Goal: Communication & Community: Answer question/provide support

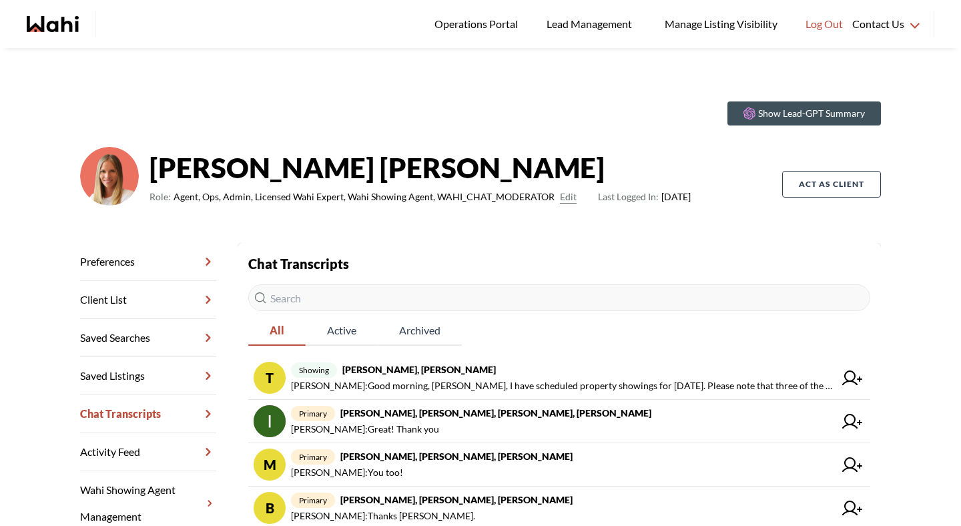
click at [340, 300] on input "text" at bounding box center [559, 297] width 622 height 27
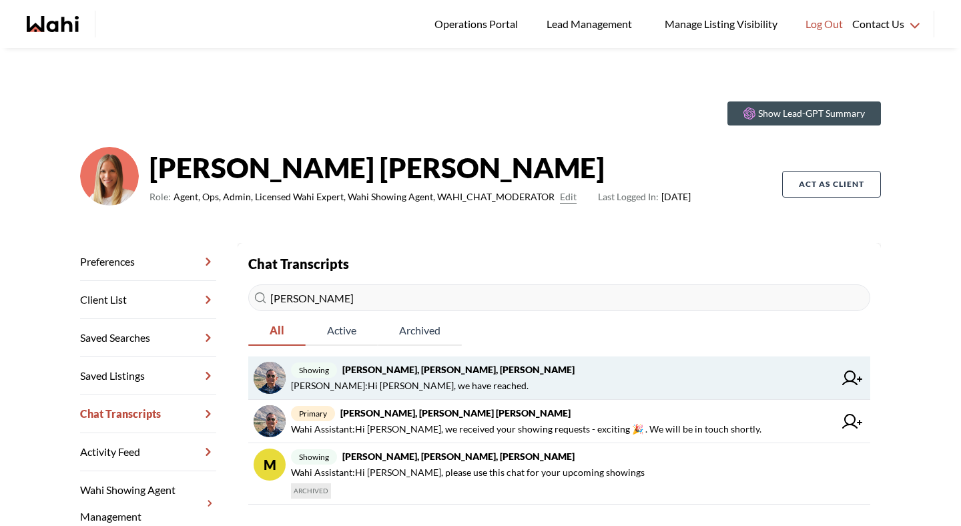
type input "[PERSON_NAME]"
click at [432, 388] on span "[PERSON_NAME] : Hi [PERSON_NAME], we have reached." at bounding box center [410, 386] width 238 height 16
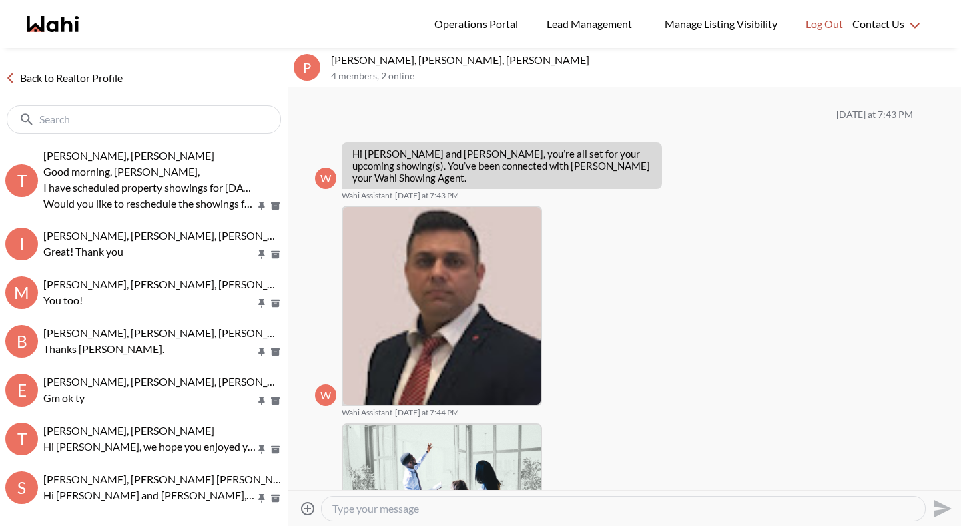
scroll to position [608, 0]
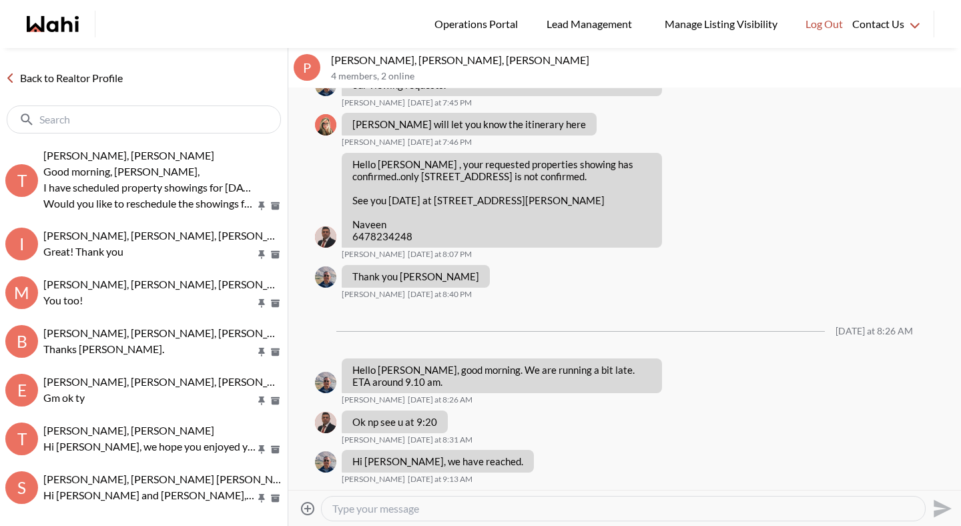
click at [114, 72] on link "Back to Realtor Profile" at bounding box center [64, 77] width 128 height 17
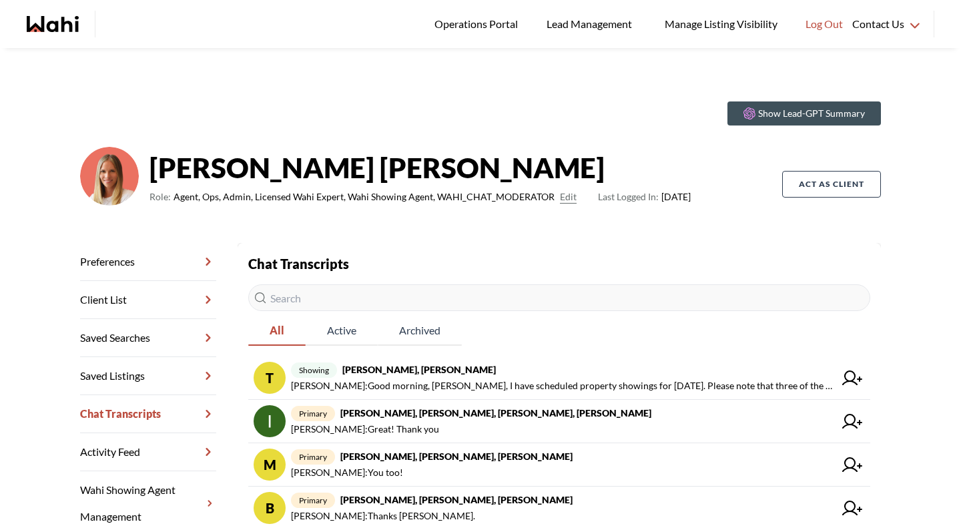
click at [349, 293] on input "text" at bounding box center [559, 297] width 622 height 27
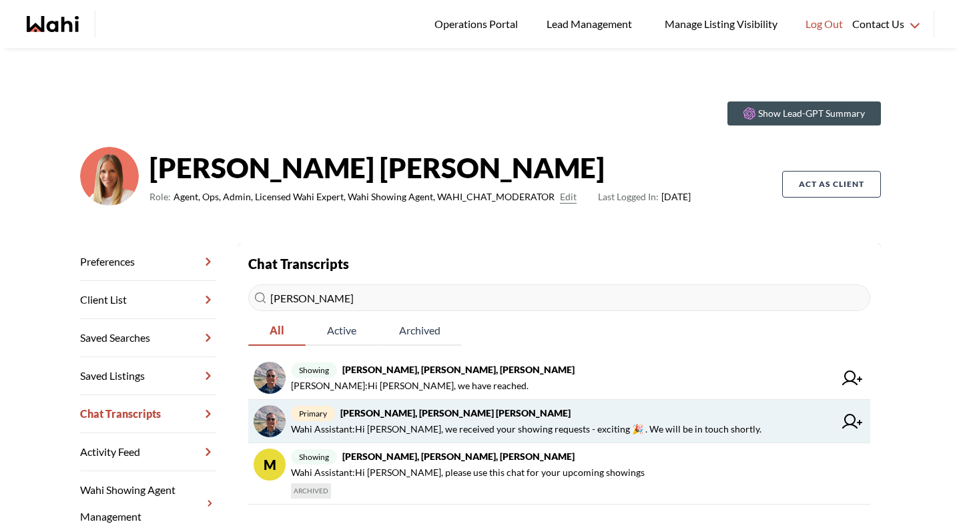
type input "[PERSON_NAME]"
click at [496, 418] on strong "[PERSON_NAME], [PERSON_NAME] [PERSON_NAME]" at bounding box center [455, 412] width 230 height 11
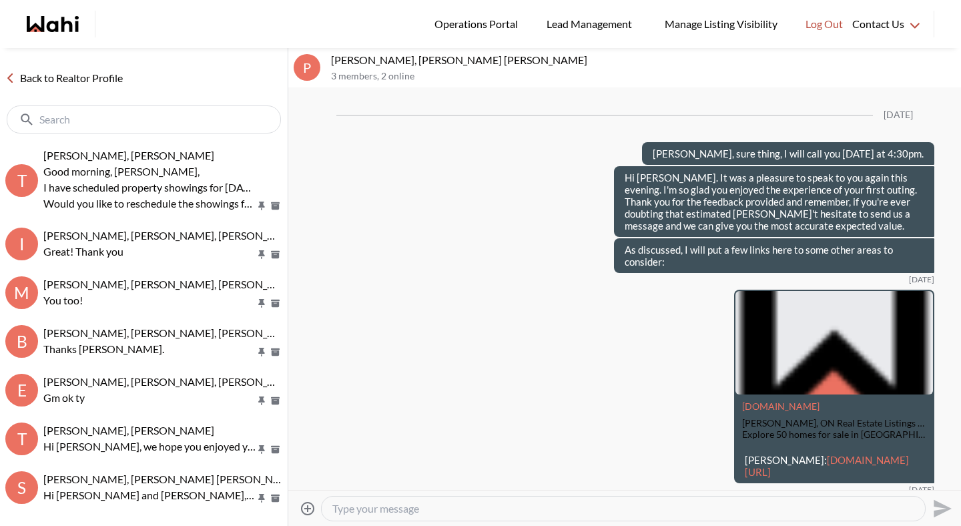
scroll to position [3042, 0]
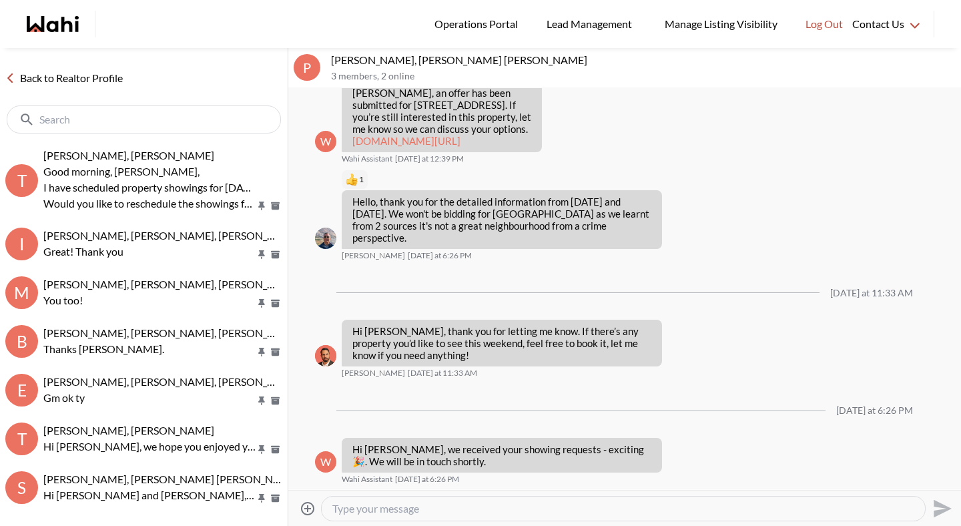
click at [457, 516] on div at bounding box center [623, 508] width 603 height 24
click at [460, 509] on textarea "Type your message" at bounding box center [623, 508] width 582 height 13
type textarea "Hey [PERSON_NAME], how were the showings?"
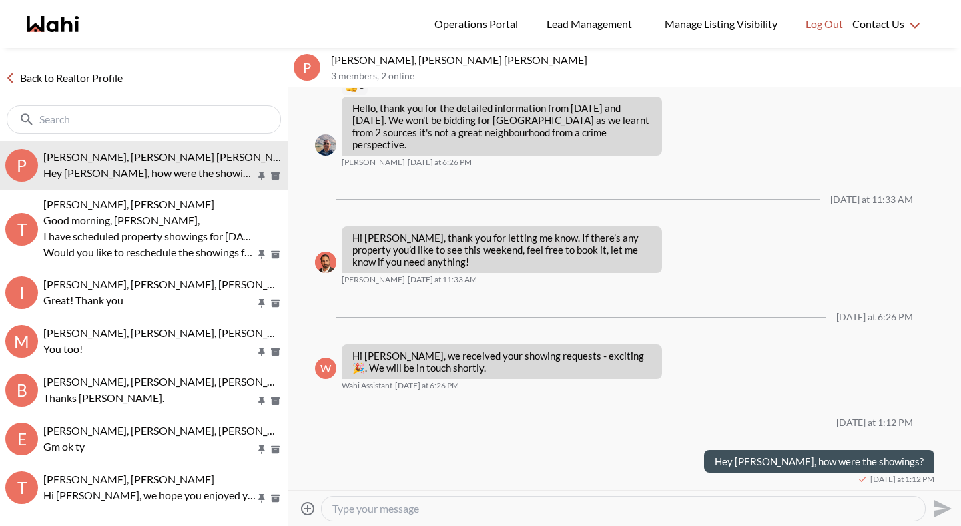
click at [200, 124] on input "text" at bounding box center [145, 119] width 212 height 13
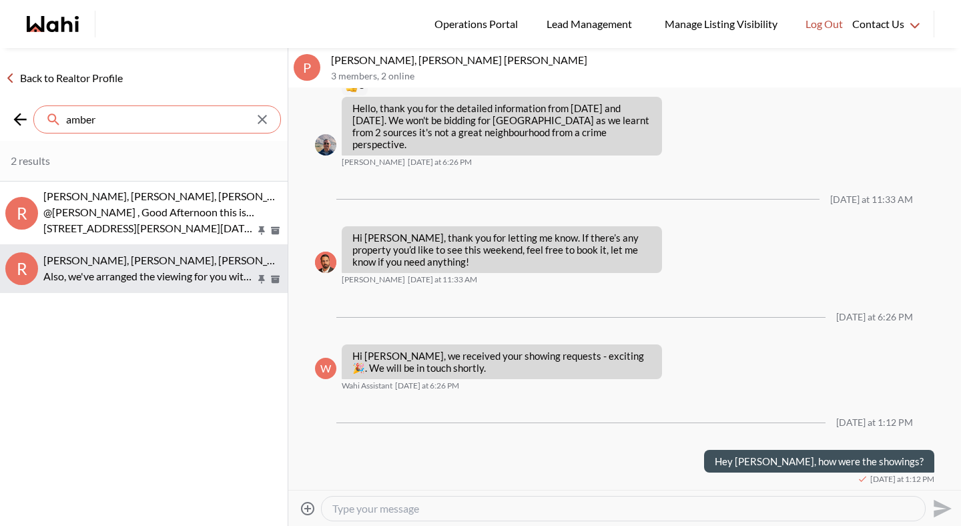
type input "amber"
click at [175, 259] on span "[PERSON_NAME], [PERSON_NAME], [PERSON_NAME]" at bounding box center [172, 260] width 258 height 13
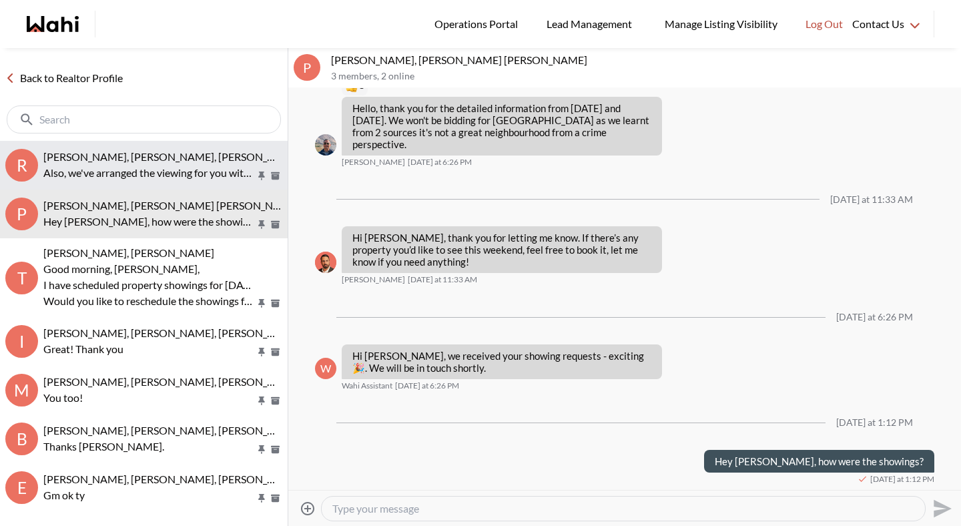
click at [168, 162] on span "[PERSON_NAME], [PERSON_NAME], [PERSON_NAME]" at bounding box center [172, 156] width 258 height 13
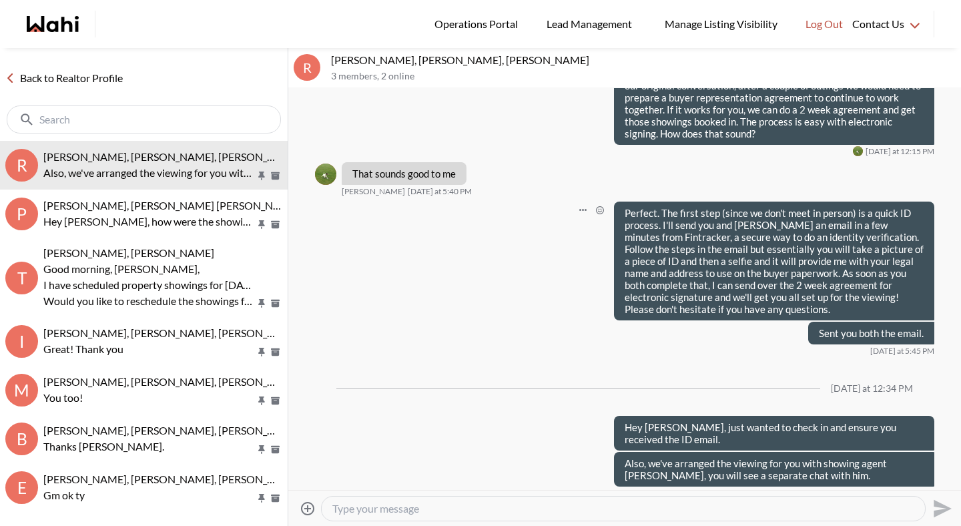
scroll to position [1909, 0]
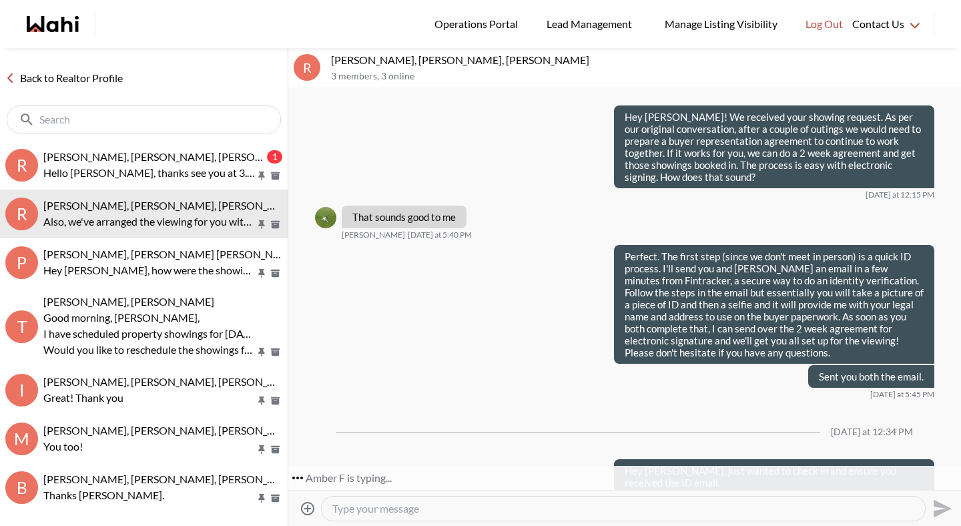
click at [370, 507] on textarea "Type your message" at bounding box center [623, 508] width 582 height 13
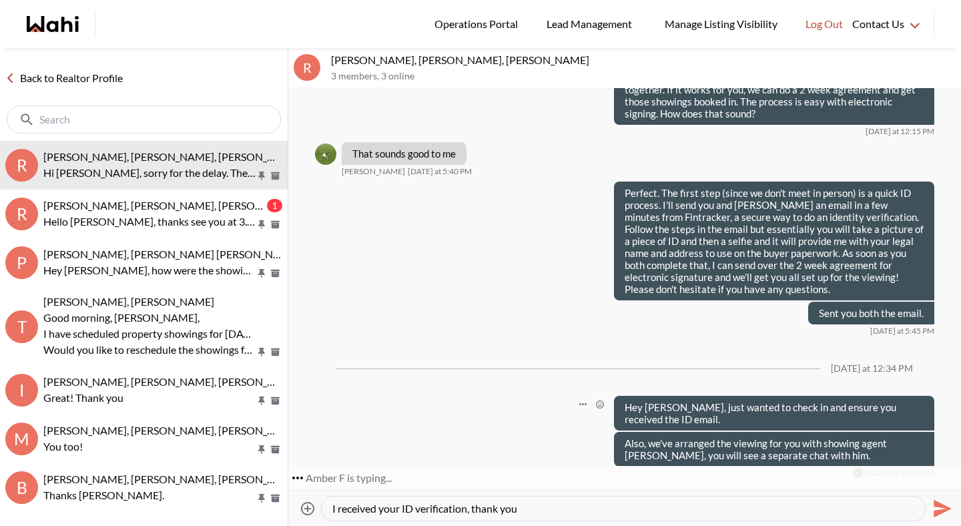
scroll to position [2083, 0]
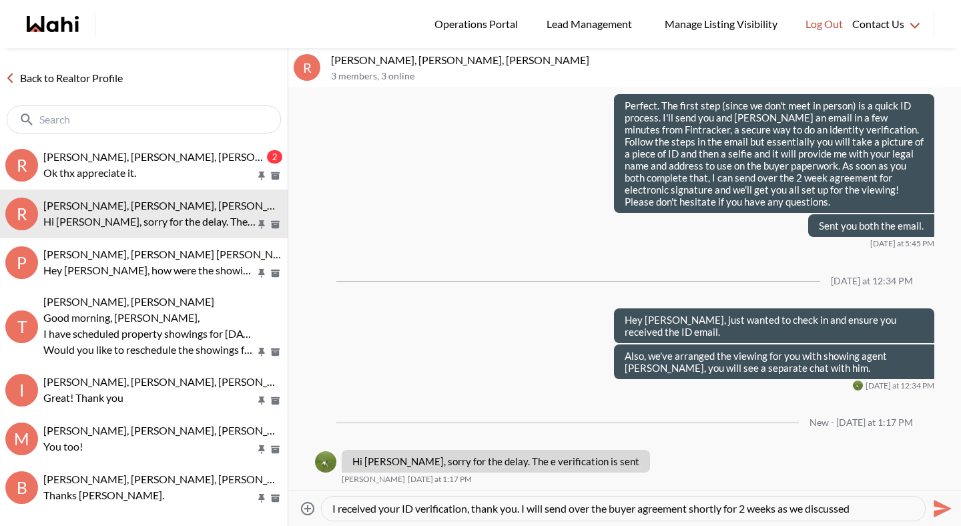
type textarea "I received your ID verification, thank you. I will send over the buyer agreemen…"
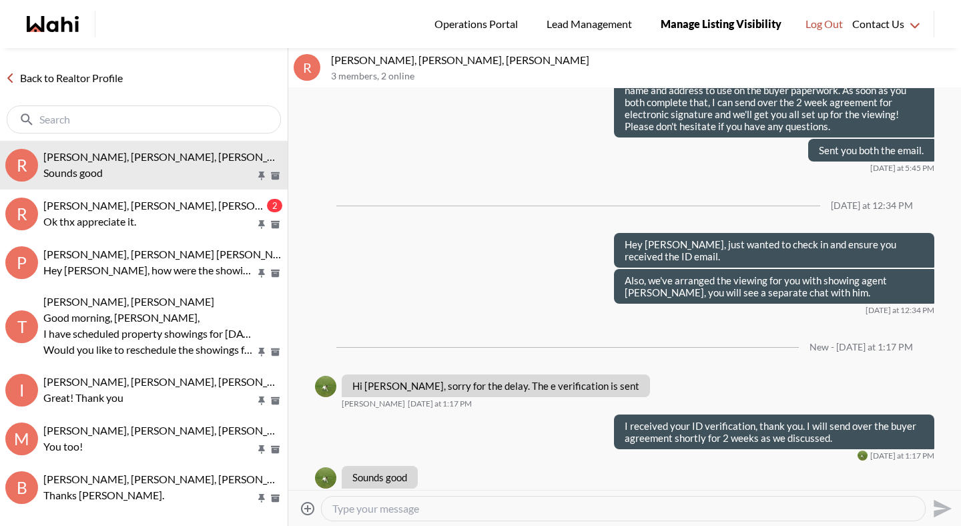
scroll to position [2175, 0]
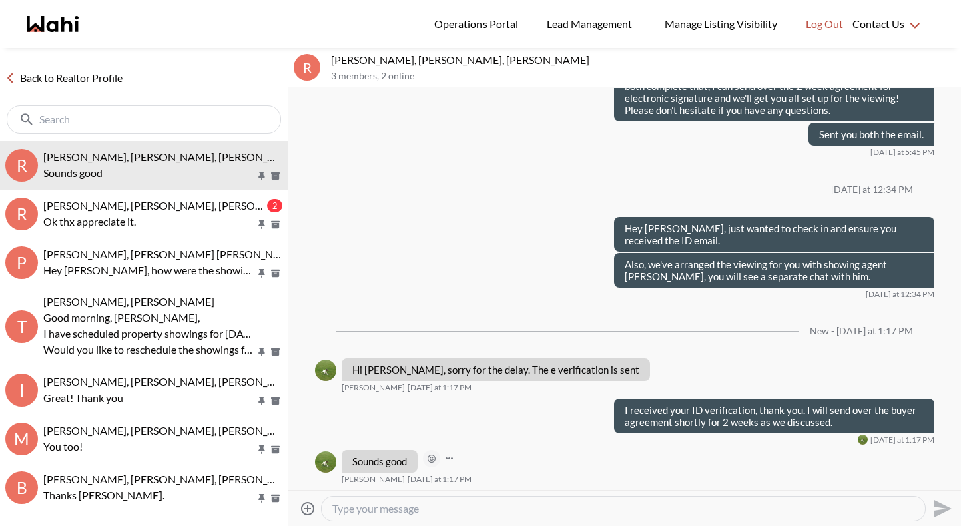
click at [433, 455] on icon "Open Reaction Selector" at bounding box center [432, 458] width 8 height 8
click at [479, 434] on button "Select Reaction: Thumbs up" at bounding box center [472, 430] width 27 height 27
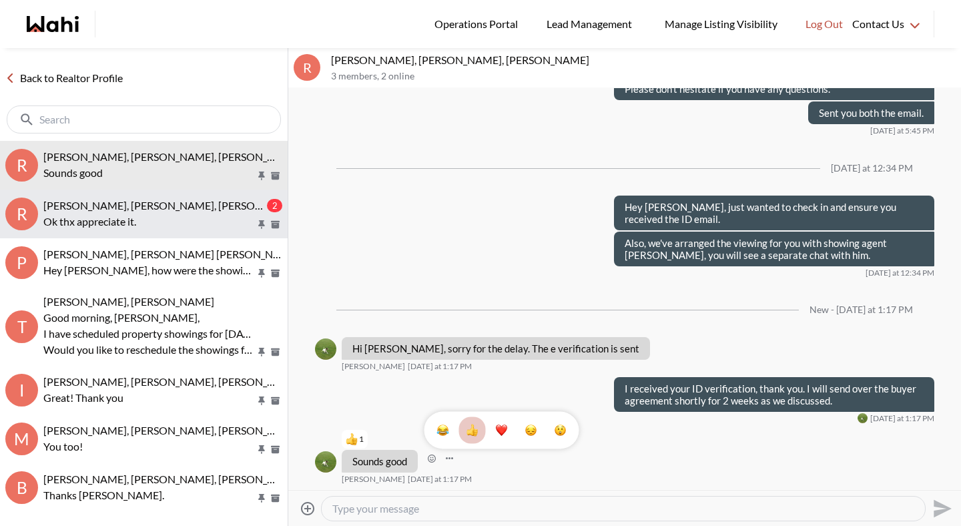
click at [169, 234] on button "R [PERSON_NAME], [PERSON_NAME], [PERSON_NAME] 2 Ok thx appreciate it." at bounding box center [144, 214] width 288 height 49
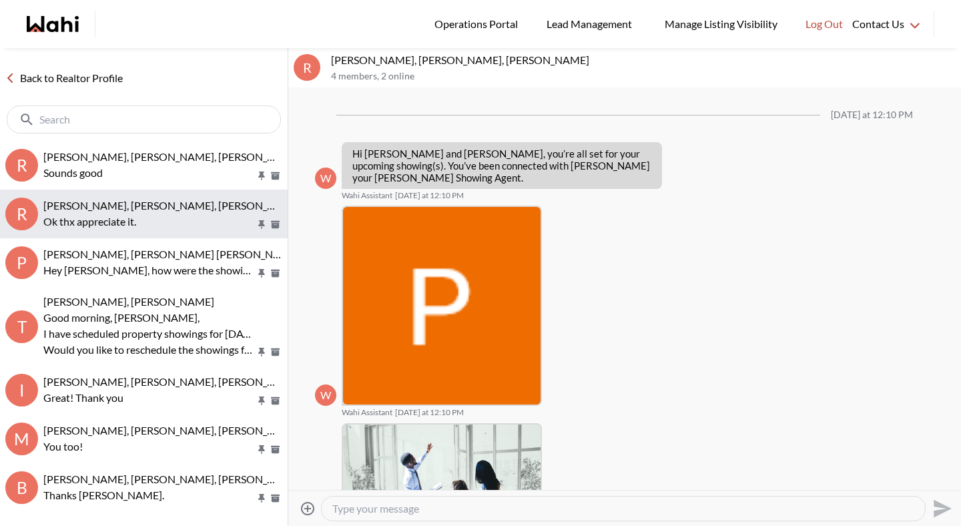
scroll to position [499, 0]
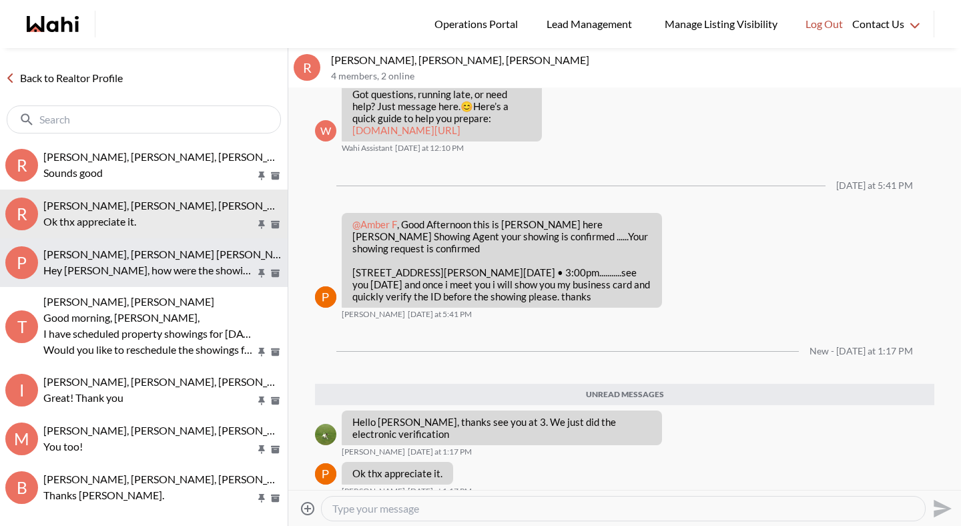
click at [163, 272] on p "Hey [PERSON_NAME], how were the showings?" at bounding box center [149, 270] width 212 height 16
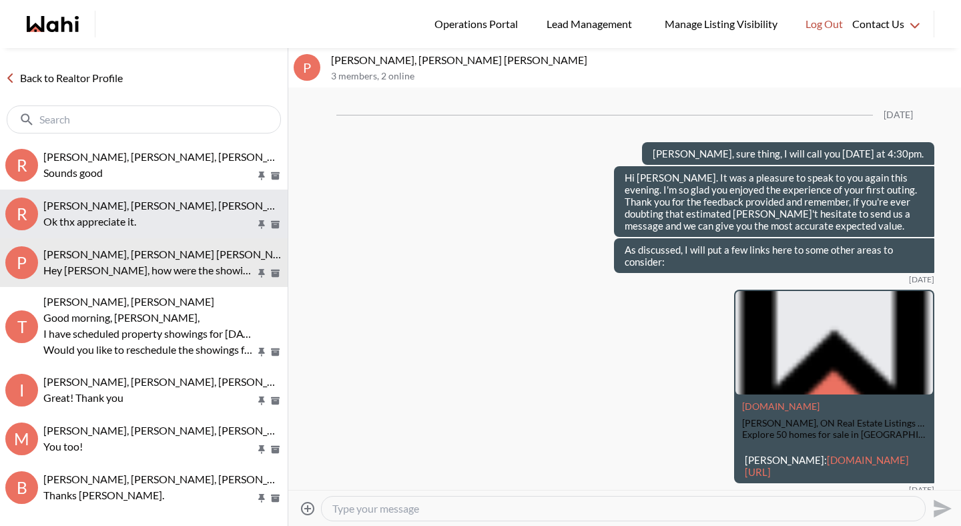
scroll to position [3136, 0]
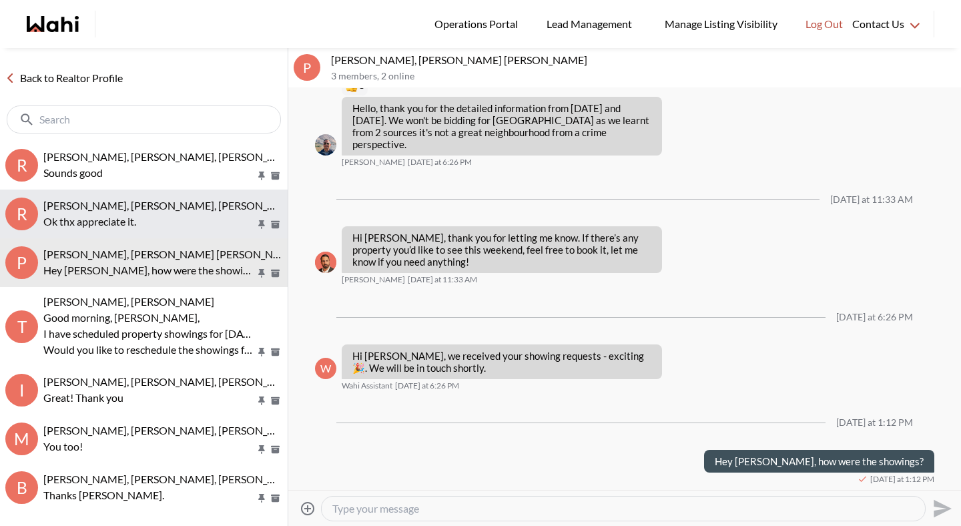
click at [163, 232] on button "R [PERSON_NAME], [PERSON_NAME], [PERSON_NAME] thx appreciate it." at bounding box center [144, 214] width 288 height 49
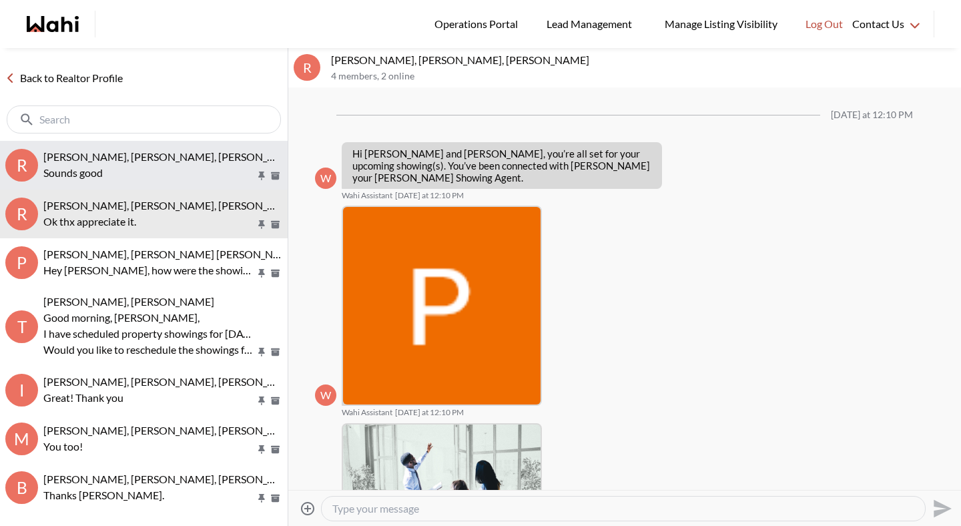
scroll to position [466, 0]
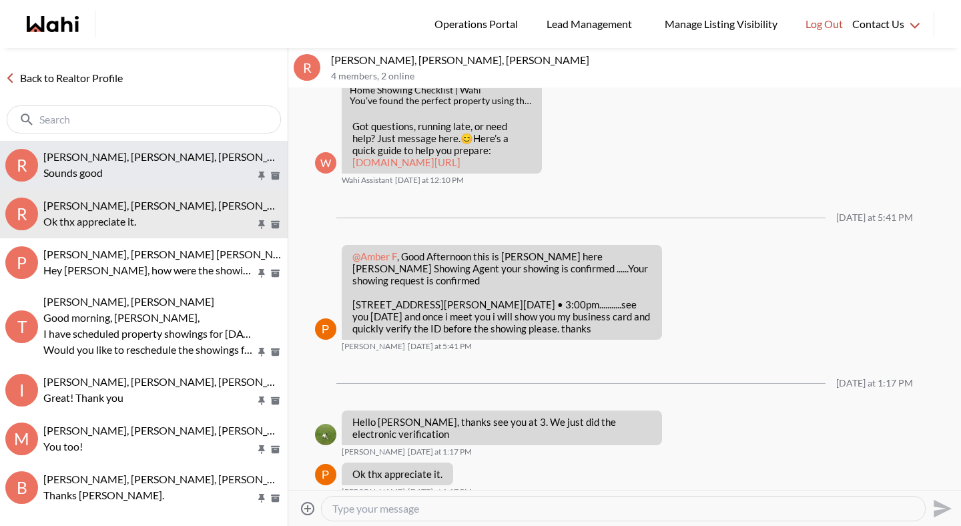
click at [163, 174] on p "Sounds good" at bounding box center [149, 173] width 212 height 16
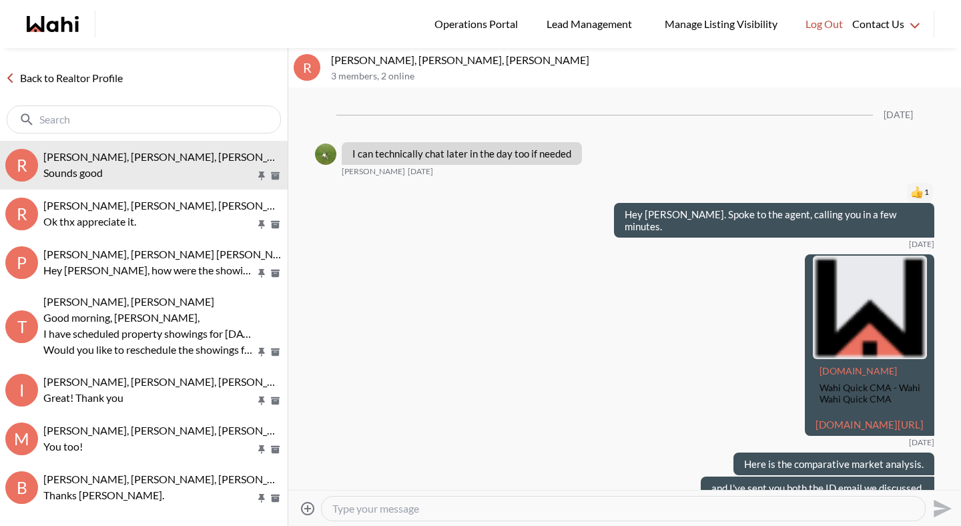
scroll to position [2196, 0]
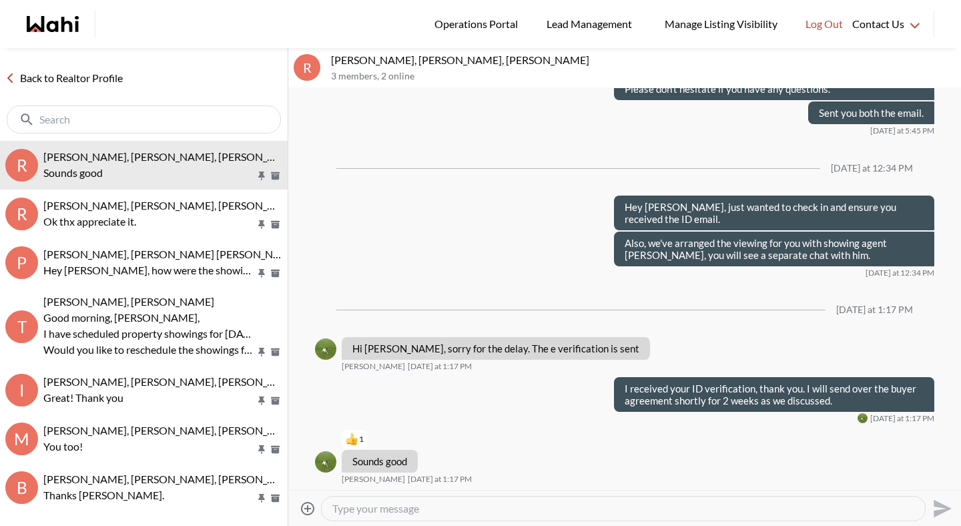
click at [78, 80] on link "Back to Realtor Profile" at bounding box center [64, 77] width 128 height 17
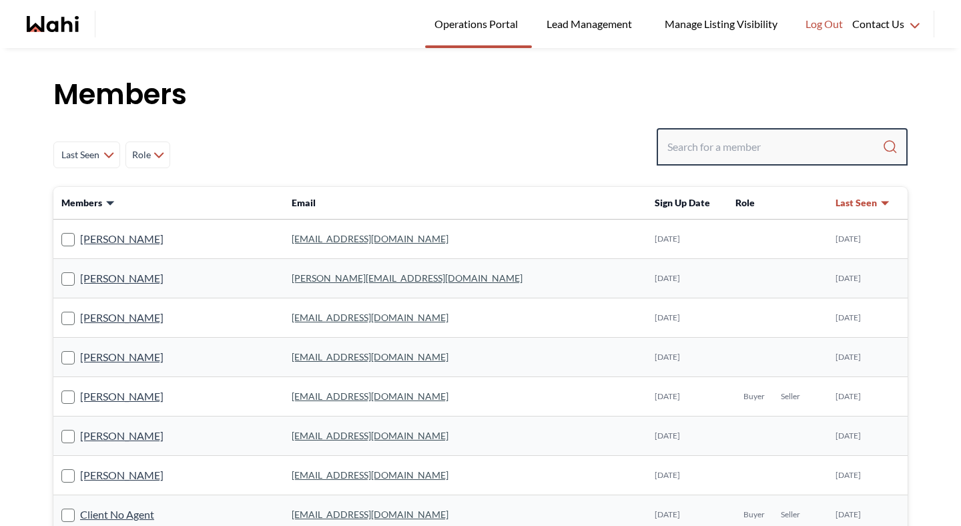
click at [725, 143] on input "Search input" at bounding box center [774, 147] width 215 height 24
paste input "billsm5586@gmail.com"
type input "billsm5586@gmail.com"
